Goal: Find specific page/section: Find specific page/section

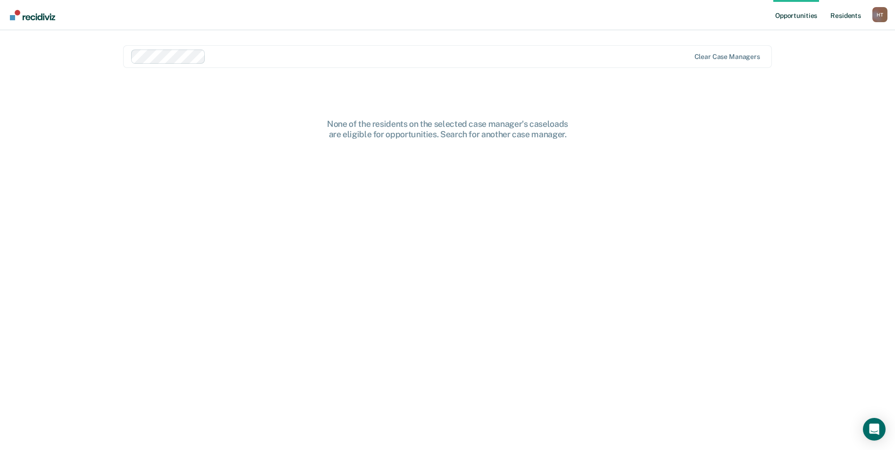
click at [841, 17] on link "Resident s" at bounding box center [845, 15] width 34 height 30
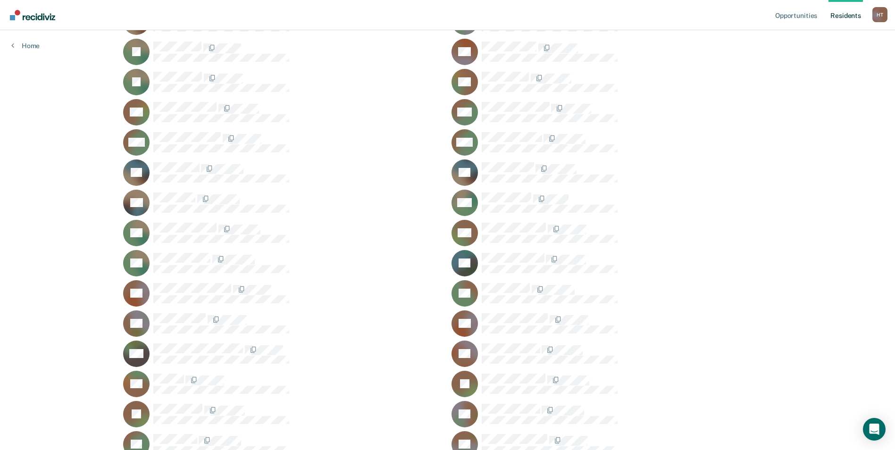
scroll to position [707, 0]
click at [784, 15] on link "Opportunities" at bounding box center [796, 15] width 46 height 30
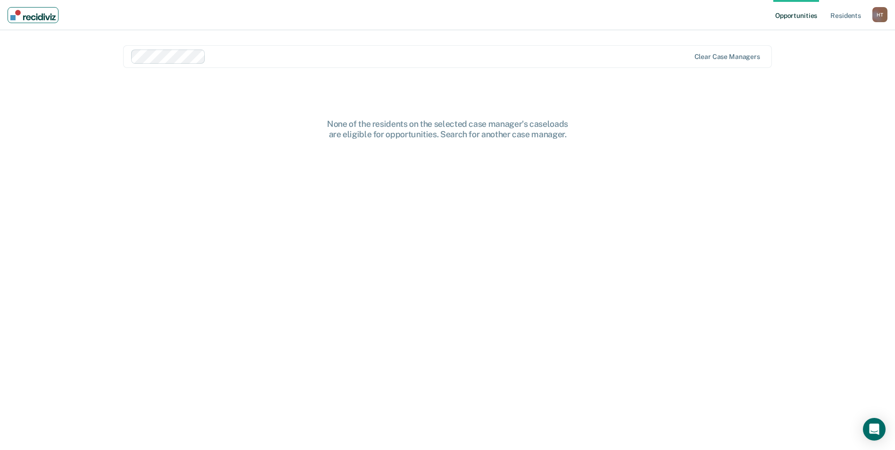
click at [32, 17] on img "Main navigation" at bounding box center [32, 15] width 45 height 10
click at [231, 6] on nav "Opportunities Resident s [PERSON_NAME] Profile How it works Log Out" at bounding box center [447, 15] width 895 height 30
click at [877, 17] on div "H T" at bounding box center [879, 14] width 15 height 15
click at [836, 14] on link "Resident s" at bounding box center [845, 15] width 34 height 30
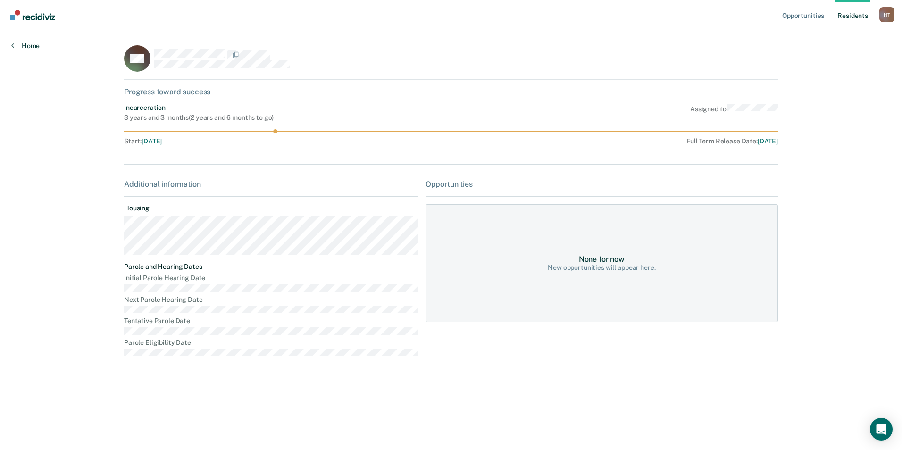
click at [30, 47] on link "Home" at bounding box center [25, 46] width 28 height 8
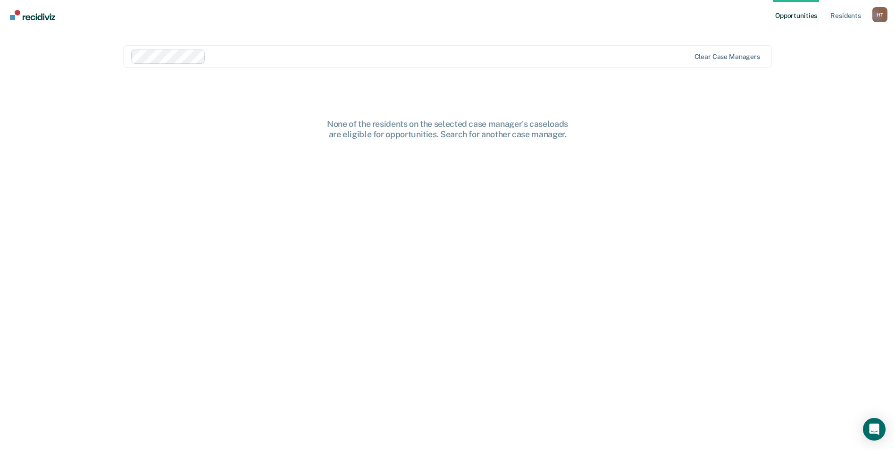
click at [702, 5] on nav "Opportunities Resident s [PERSON_NAME] Profile How it works Log Out" at bounding box center [447, 15] width 895 height 30
